Goal: Submit feedback/report problem

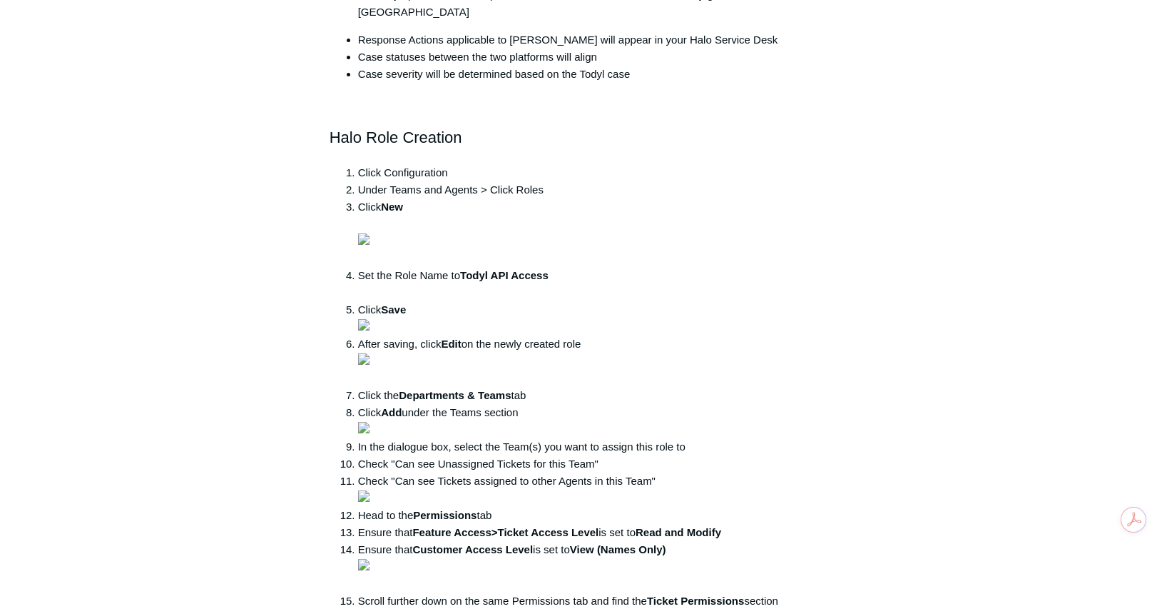
scroll to position [571, 0]
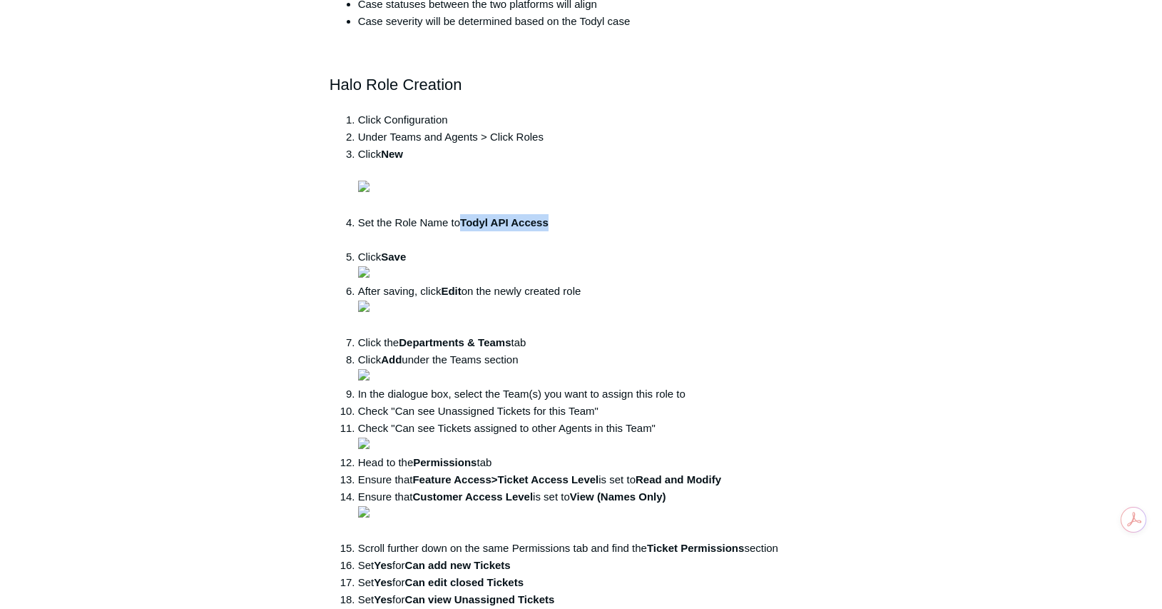
drag, startPoint x: 464, startPoint y: 376, endPoint x: 558, endPoint y: 378, distance: 94.2
click at [558, 248] on li "Set the Role Name to Todyl API Access" at bounding box center [595, 231] width 475 height 34
copy strong "Todyl API Access"
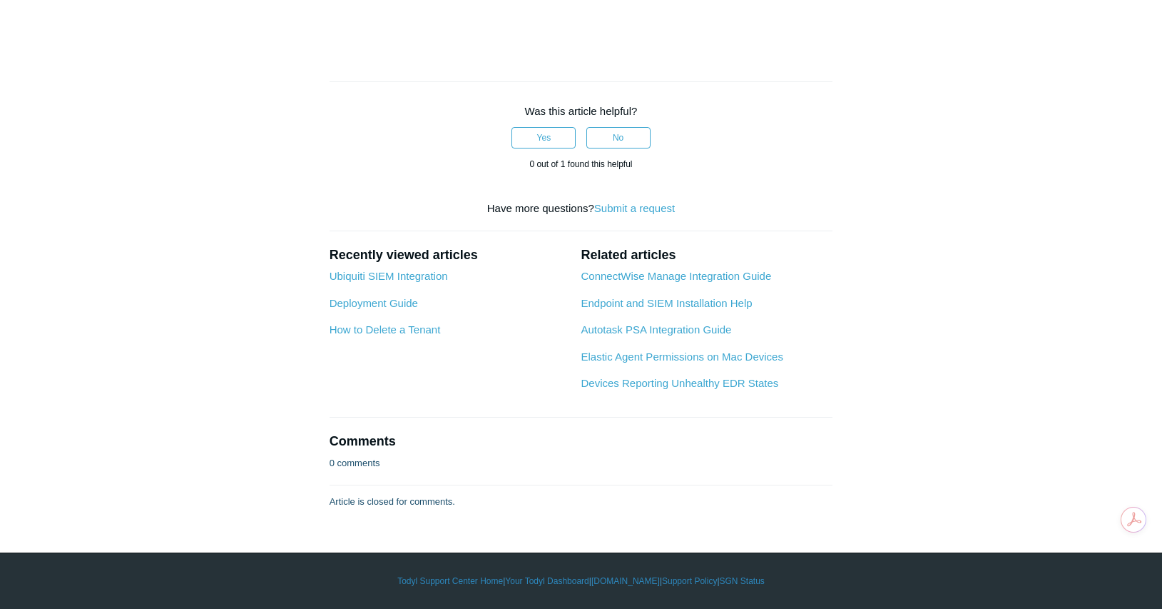
scroll to position [4209, 0]
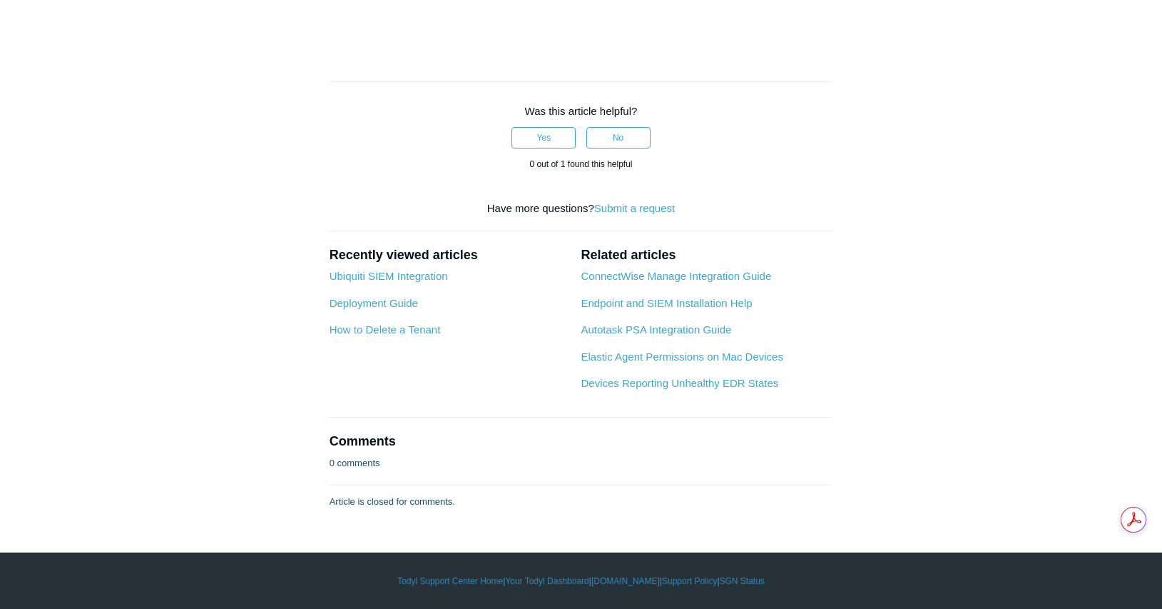
drag, startPoint x: 463, startPoint y: 352, endPoint x: 511, endPoint y: 353, distance: 48.5
copy strong "Todyl API"
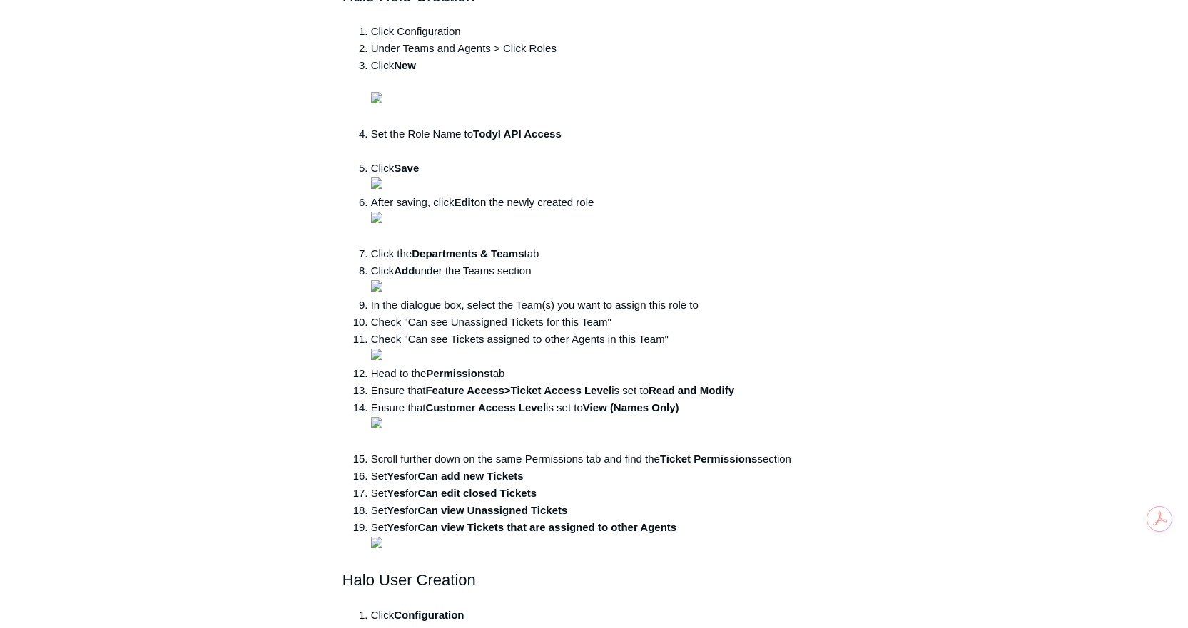
scroll to position [428, 0]
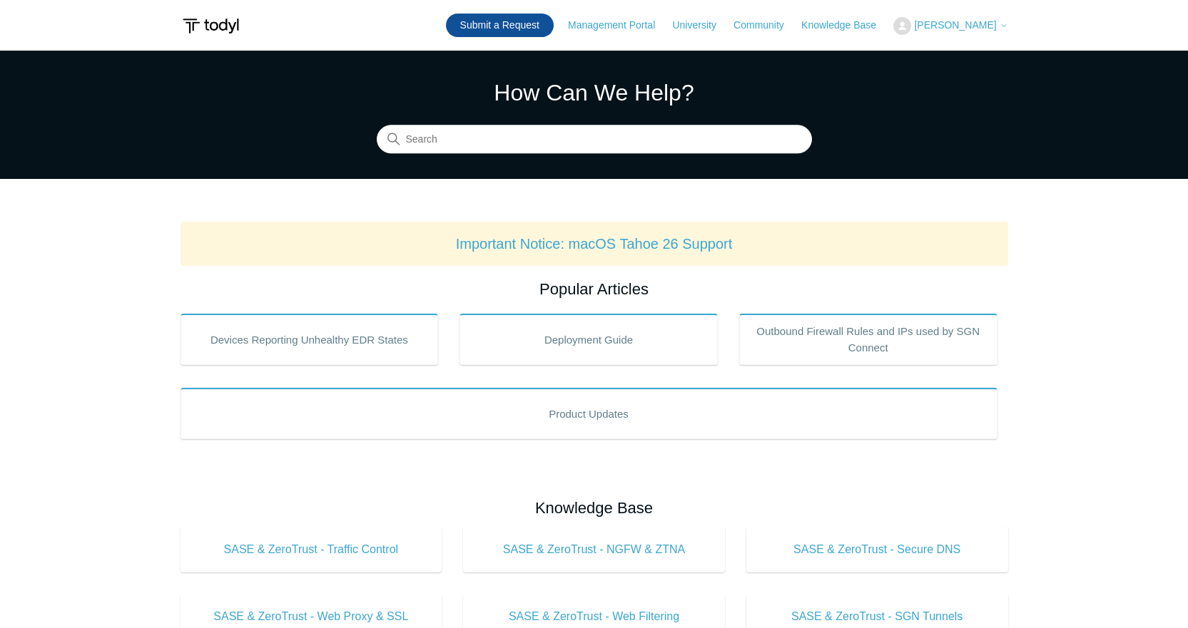
click at [518, 16] on link "Submit a Request" at bounding box center [500, 26] width 108 height 24
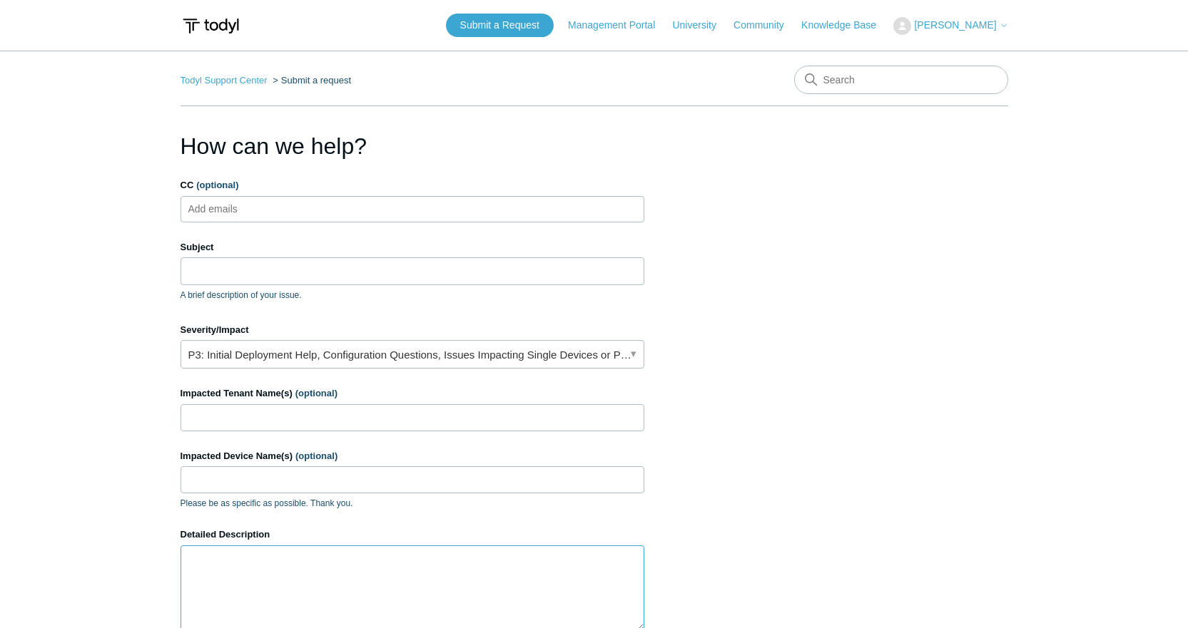
click at [337, 576] on textarea "Detailed Description" at bounding box center [412, 589] width 464 height 86
paste textarea "Hi there, I was following the HALO PSA integration article and ran into an issu…"
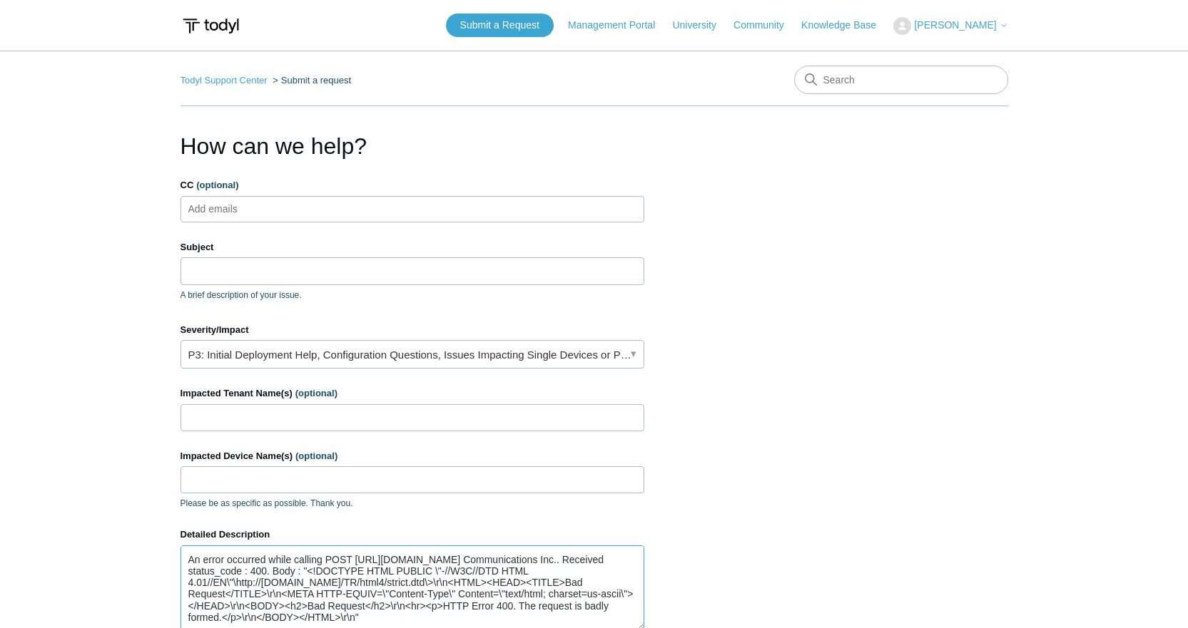
type textarea "Hi there, I was following the HALO PSA integration article and ran into an issu…"
click at [347, 419] on input "Impacted Tenant Name(s) (optional)" at bounding box center [412, 417] width 464 height 27
click at [337, 413] on input "Impacted Tenant Name(s) (optional)" at bounding box center [412, 417] width 464 height 27
click at [400, 310] on form "CC (optional) Add emails Subject A brief description of your issue. Severity/Im…" at bounding box center [412, 473] width 464 height 590
click at [278, 259] on input "Subject" at bounding box center [412, 271] width 464 height 27
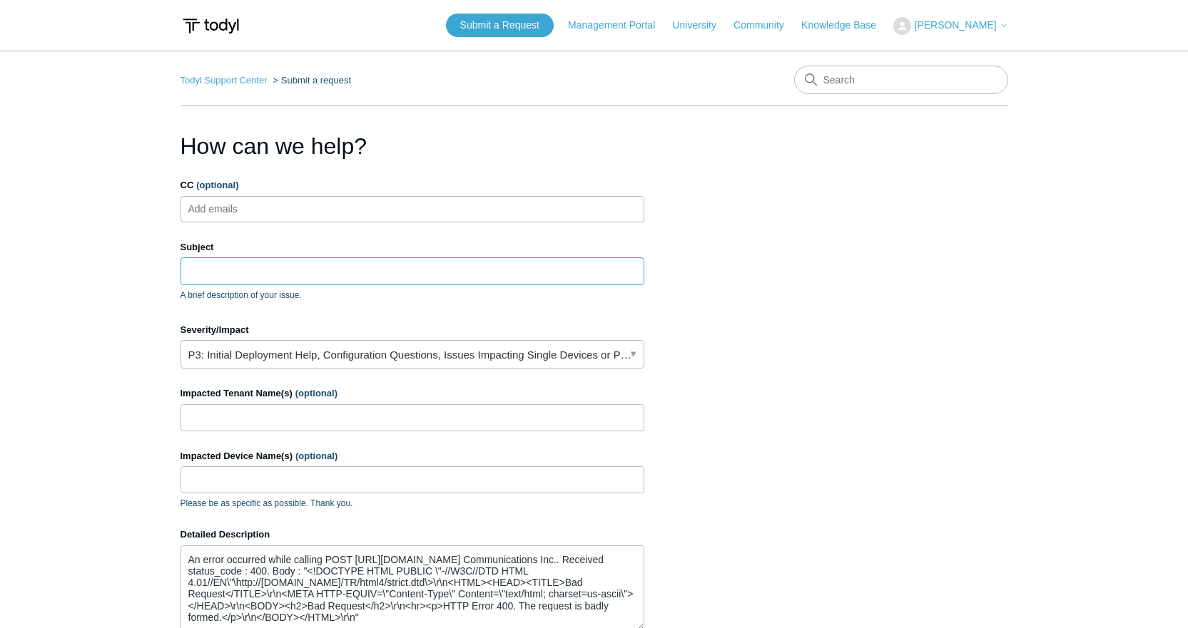
paste input "Failing Halo PSA integration."
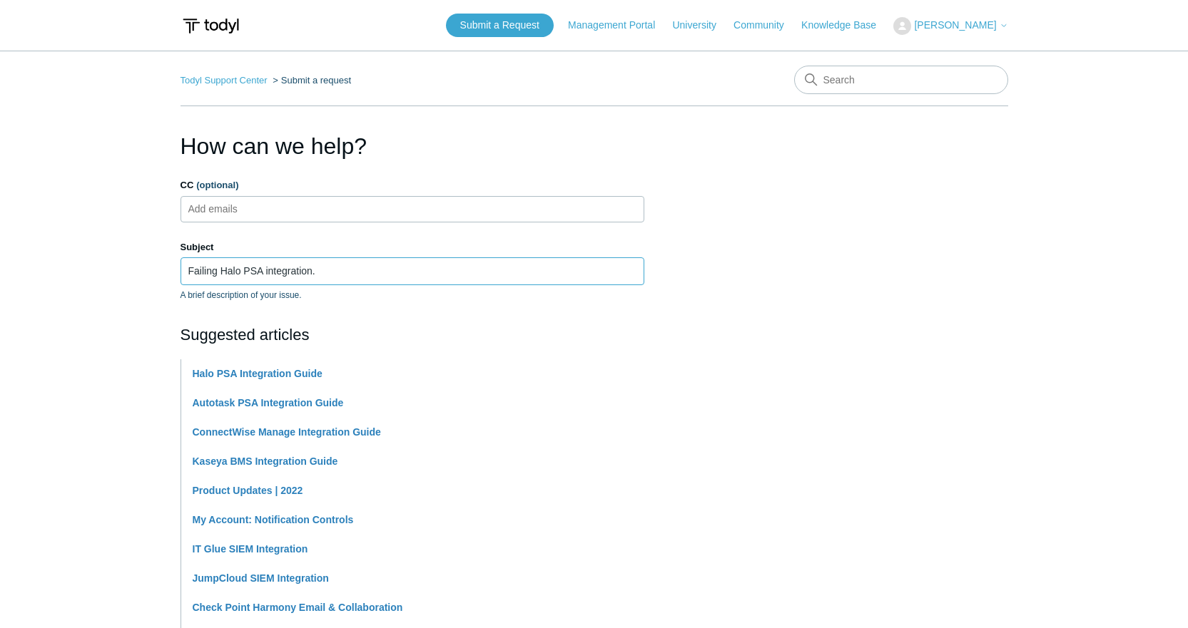
type input "Failing Halo PSA integration."
click at [83, 350] on main "Todyl Support Center Submit a request How can we help? CC (optional) Add emails…" at bounding box center [594, 583] width 1188 height 1065
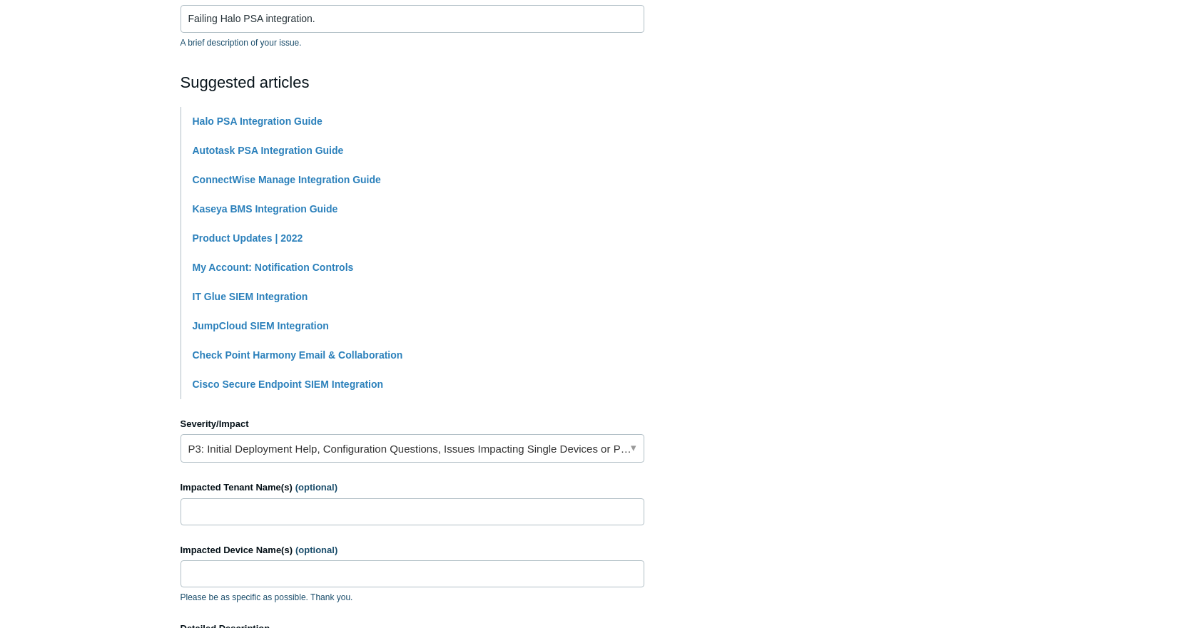
scroll to position [285, 0]
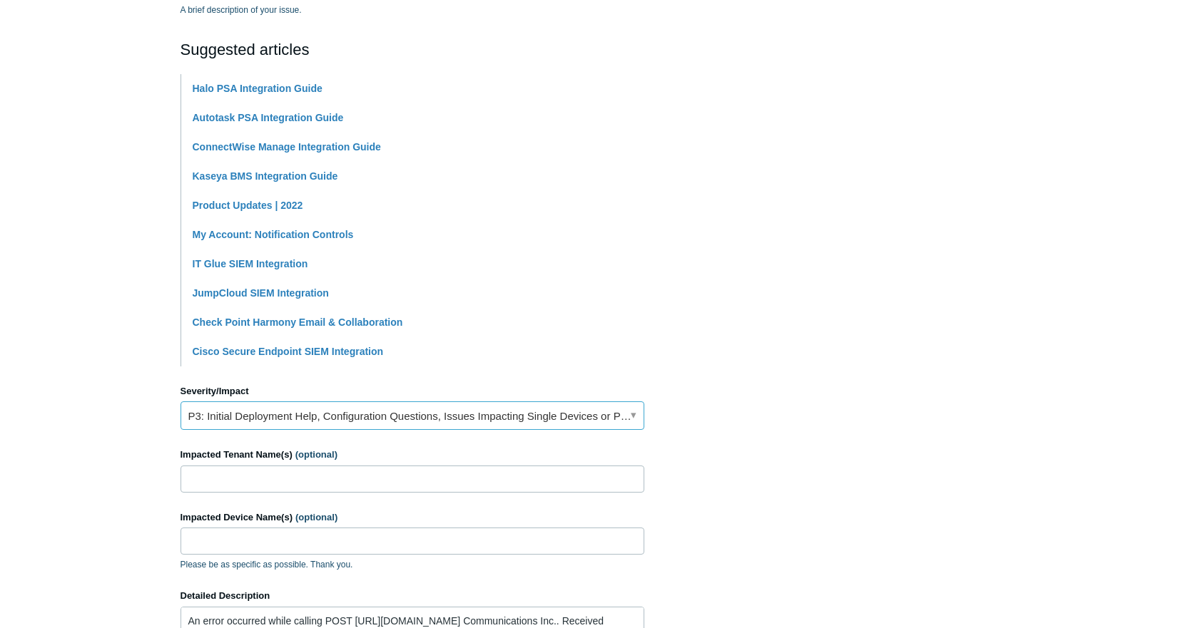
click at [358, 420] on link "P3: Initial Deployment Help, Configuration Questions, Issues Impacting Single D…" at bounding box center [412, 416] width 464 height 29
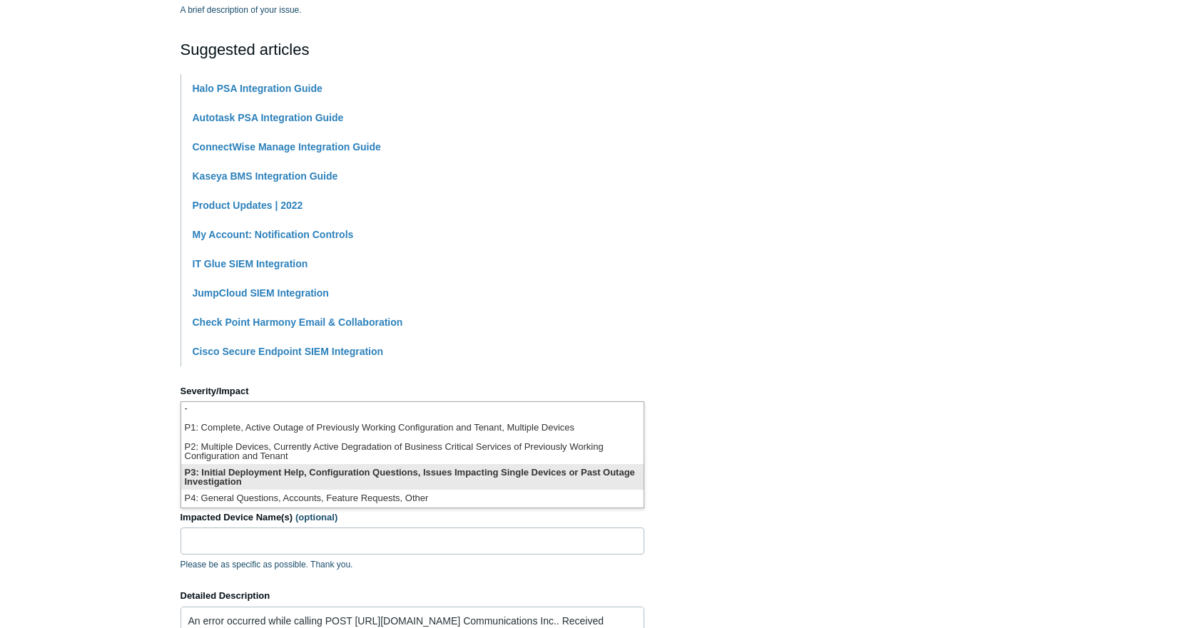
scroll to position [4, 0]
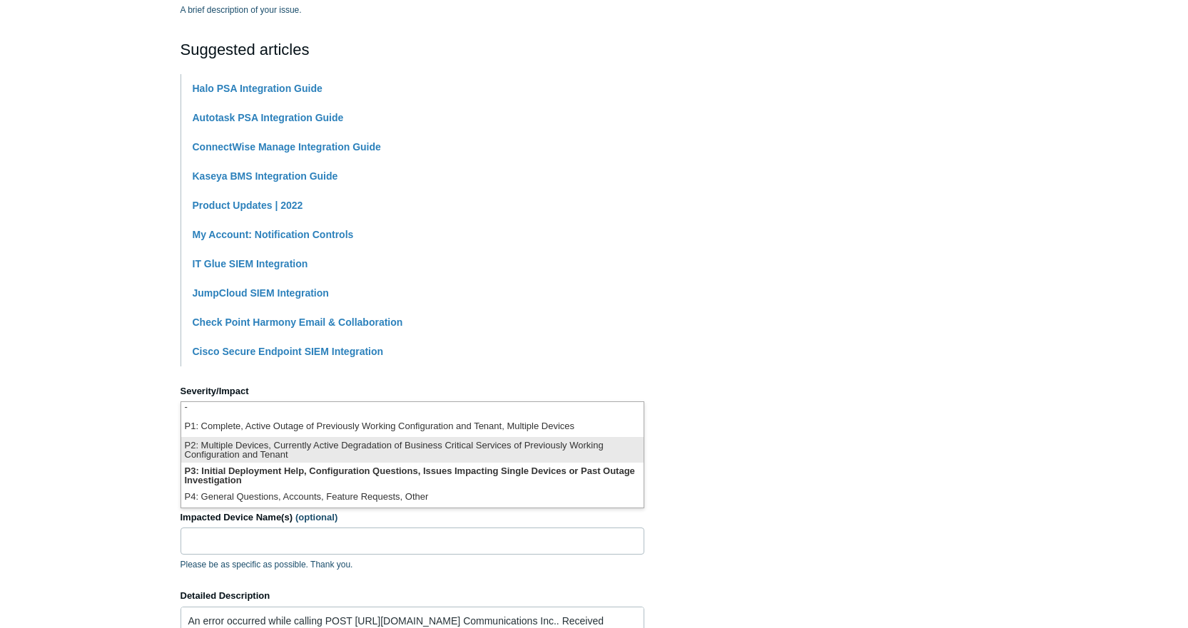
click at [229, 462] on li "P2: Multiple Devices, Currently Active Degradation of Business Critical Service…" at bounding box center [412, 450] width 462 height 26
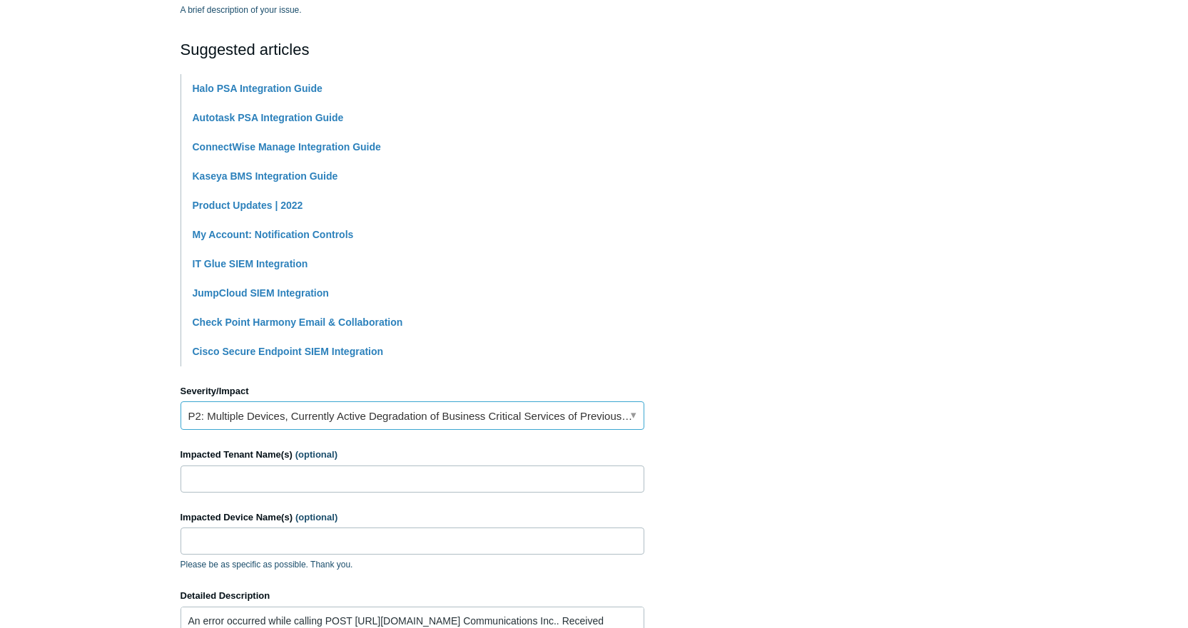
click at [223, 417] on link "P2: Multiple Devices, Currently Active Degradation of Business Critical Service…" at bounding box center [412, 416] width 464 height 29
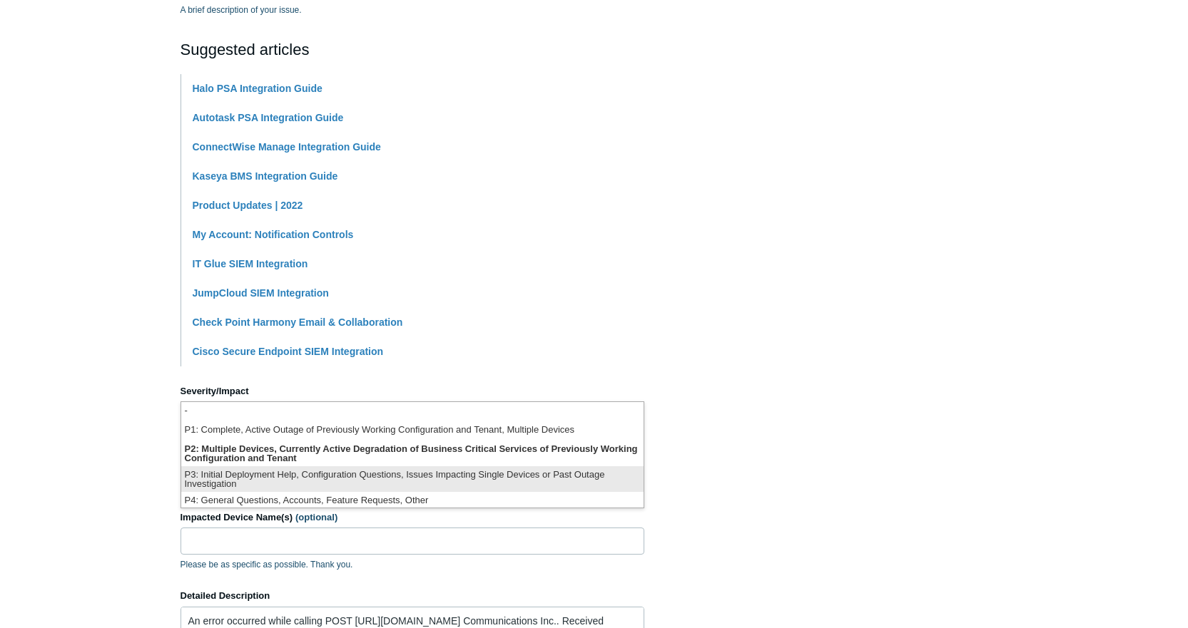
drag, startPoint x: 238, startPoint y: 473, endPoint x: 200, endPoint y: 478, distance: 38.1
click at [236, 473] on li "P3: Initial Deployment Help, Configuration Questions, Issues Impacting Single D…" at bounding box center [412, 480] width 462 height 26
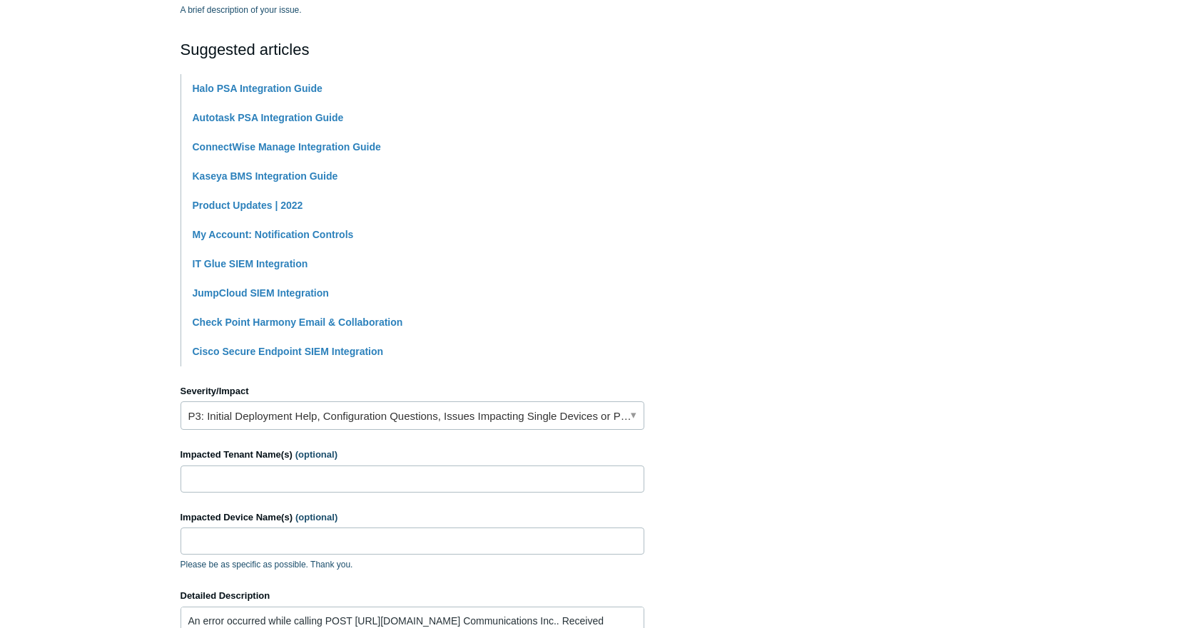
click at [131, 465] on main "Todyl Support Center Submit a request How can we help? CC (optional) Add emails…" at bounding box center [594, 297] width 1188 height 1065
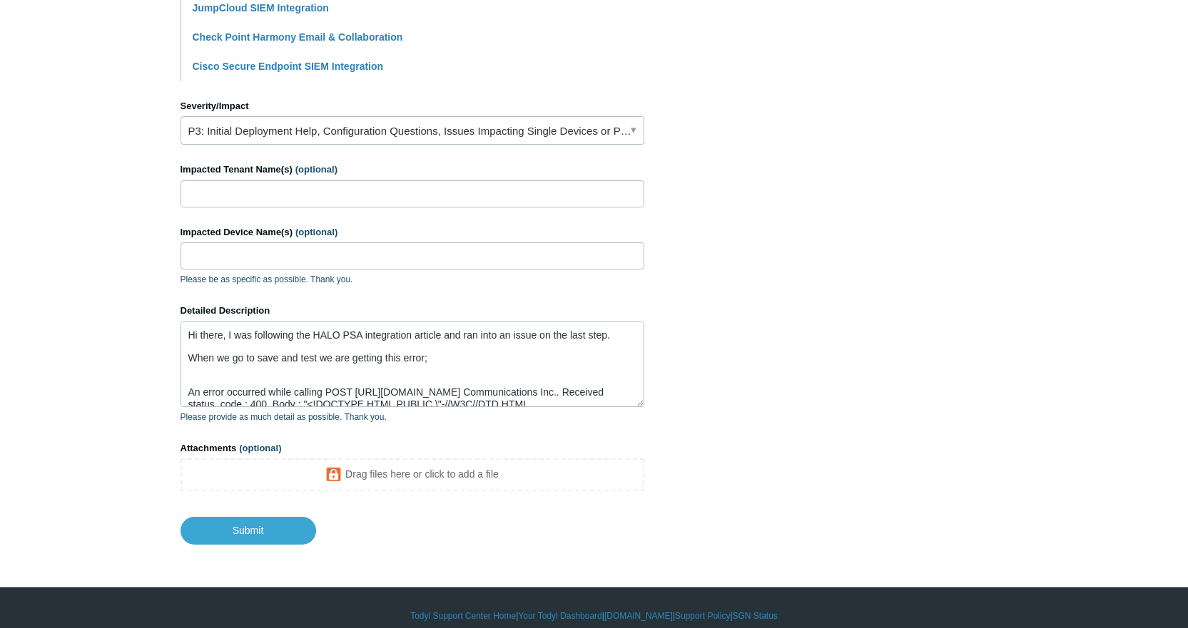
scroll to position [68, 0]
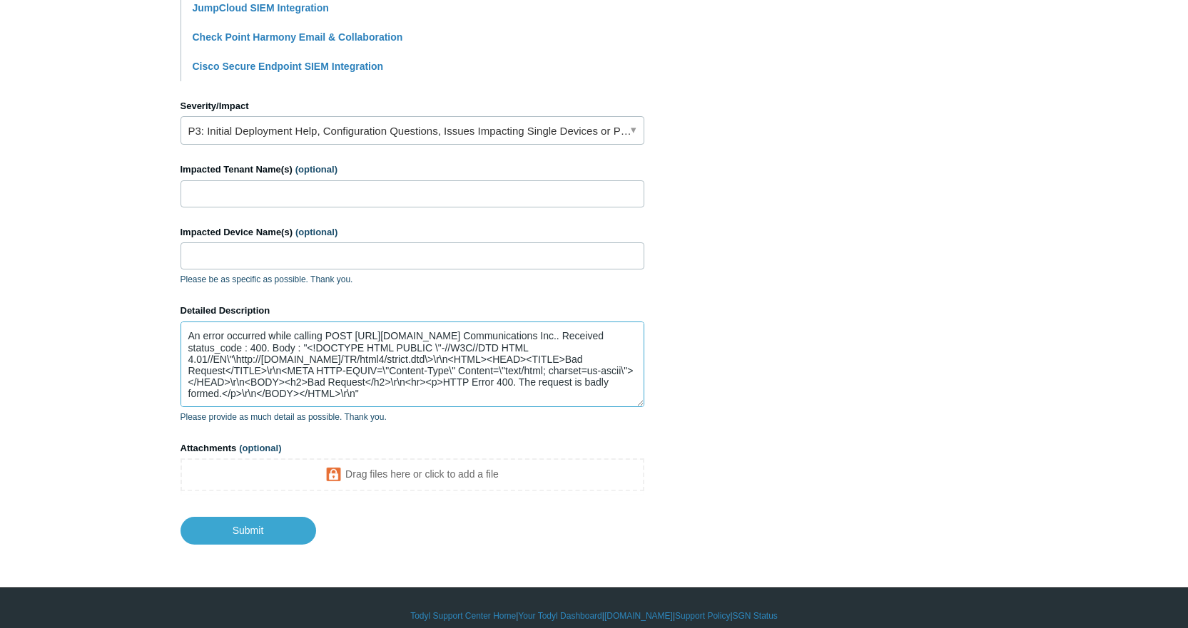
click at [444, 392] on textarea "Hi there, I was following the HALO PSA integration article and ran into an issu…" at bounding box center [412, 365] width 464 height 86
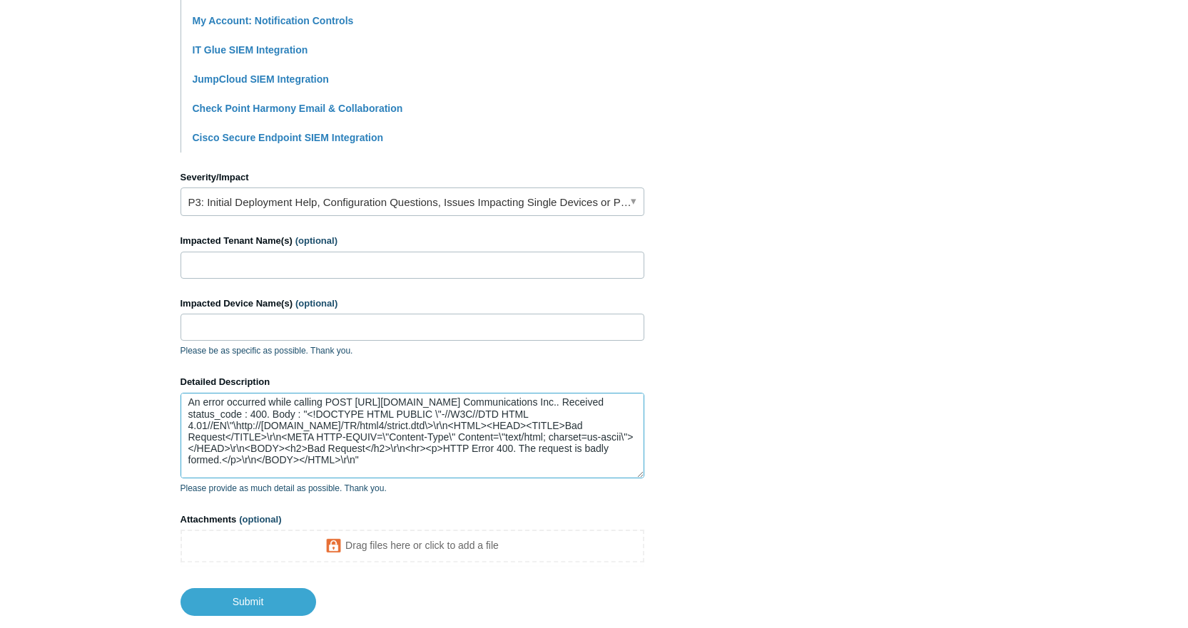
scroll to position [91, 0]
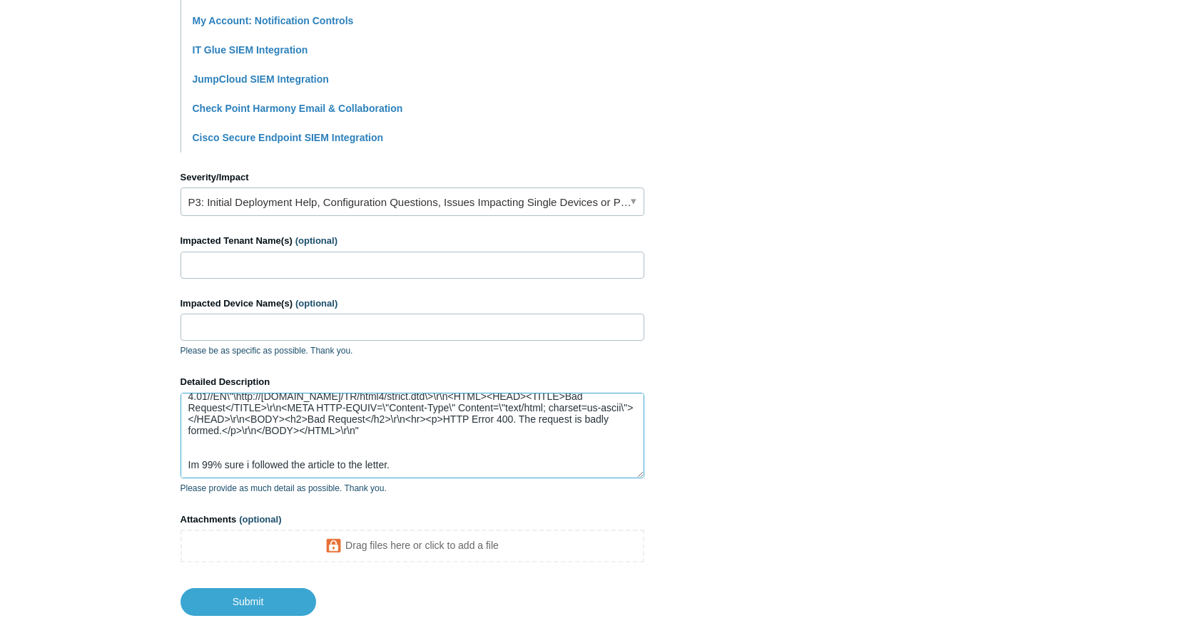
click at [193, 463] on textarea "Hi there, I was following the HALO PSA integration article and ran into an issu…" at bounding box center [412, 436] width 464 height 86
type textarea "Hi there, I was following the HALO PSA integration article and ran into an issu…"
click at [270, 596] on input "Submit" at bounding box center [248, 603] width 136 height 29
